Goal: Information Seeking & Learning: Understand process/instructions

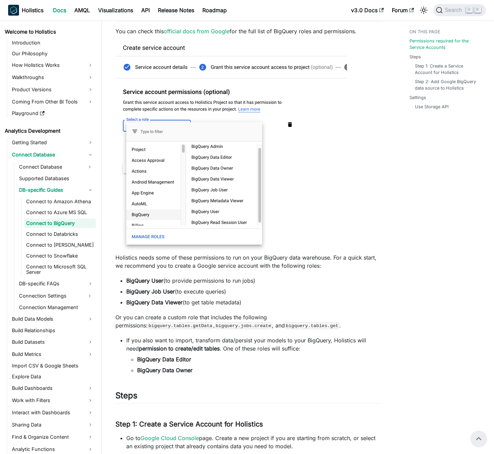
scroll to position [114, 0]
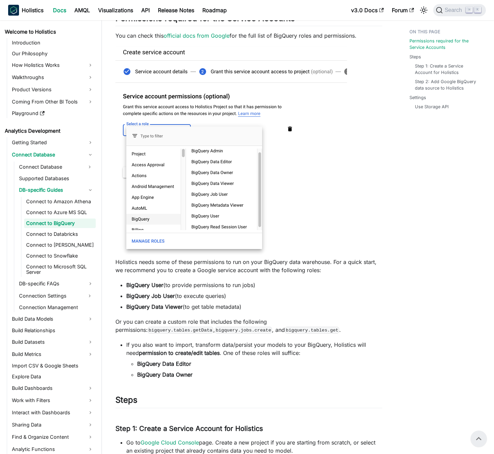
click at [269, 324] on p "Or you can create a custom role that includes the following permissions: bigque…" at bounding box center [248, 326] width 267 height 16
drag, startPoint x: 283, startPoint y: 323, endPoint x: 277, endPoint y: 323, distance: 6.4
click at [278, 323] on p "Or you can create a custom role that includes the following permissions: bigque…" at bounding box center [248, 326] width 267 height 16
drag, startPoint x: 245, startPoint y: 284, endPoint x: 216, endPoint y: 290, distance: 30.1
click at [234, 286] on li "BigQuery User (to provide permissions to run jobs)" at bounding box center [254, 285] width 256 height 8
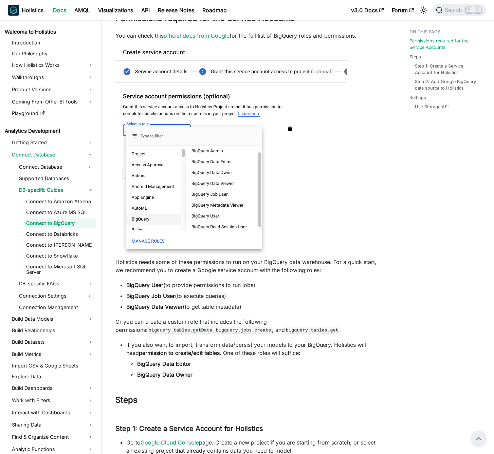
click at [187, 296] on li "BigQuery Job User (to execute queries)" at bounding box center [254, 296] width 256 height 8
drag, startPoint x: 200, startPoint y: 296, endPoint x: 145, endPoint y: 296, distance: 55.6
click at [148, 293] on li "BigQuery Job User (to execute queries)" at bounding box center [254, 296] width 256 height 8
click at [144, 297] on strong "BigQuery Job User" at bounding box center [150, 295] width 49 height 7
drag, startPoint x: 198, startPoint y: 296, endPoint x: 208, endPoint y: 296, distance: 10.2
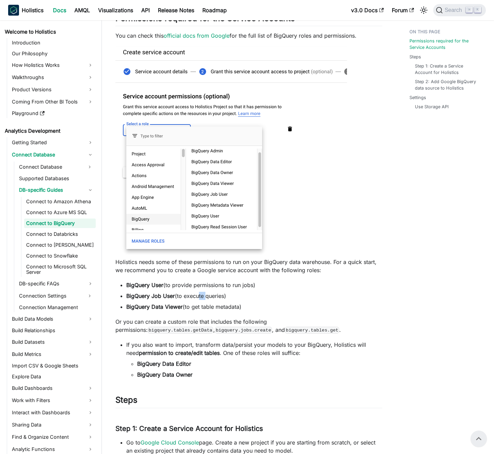
click at [208, 296] on li "BigQuery Job User (to execute queries)" at bounding box center [254, 296] width 256 height 8
click at [225, 304] on li "BigQuery Data Viewer (to get table metadata)" at bounding box center [254, 307] width 256 height 8
drag, startPoint x: 242, startPoint y: 305, endPoint x: 252, endPoint y: 307, distance: 10.0
click at [243, 305] on li "BigQuery Data Viewer (to get table metadata)" at bounding box center [254, 307] width 256 height 8
drag, startPoint x: 228, startPoint y: 304, endPoint x: 178, endPoint y: 306, distance: 49.6
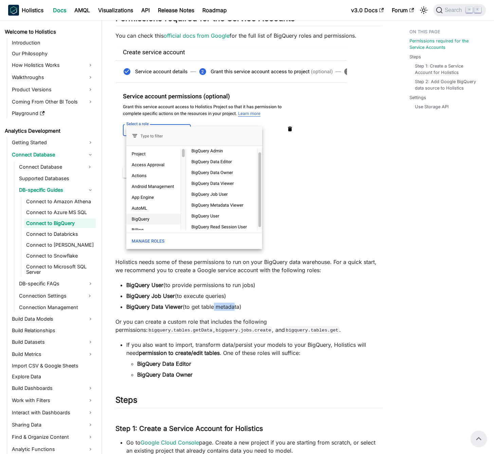
click at [207, 304] on li "BigQuery Data Viewer (to get table metadata)" at bounding box center [254, 307] width 256 height 8
click at [146, 303] on li "BigQuery Data Viewer (to get table metadata)" at bounding box center [254, 307] width 256 height 8
drag, startPoint x: 184, startPoint y: 308, endPoint x: 241, endPoint y: 305, distance: 56.4
click at [199, 307] on li "BigQuery Data Viewer (to get table metadata)" at bounding box center [254, 307] width 256 height 8
click at [247, 304] on li "BigQuery Data Viewer (to get table metadata)" at bounding box center [254, 307] width 256 height 8
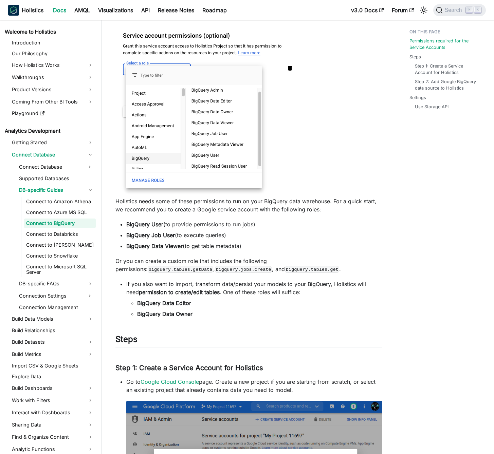
scroll to position [230, 0]
